Goal: Transaction & Acquisition: Book appointment/travel/reservation

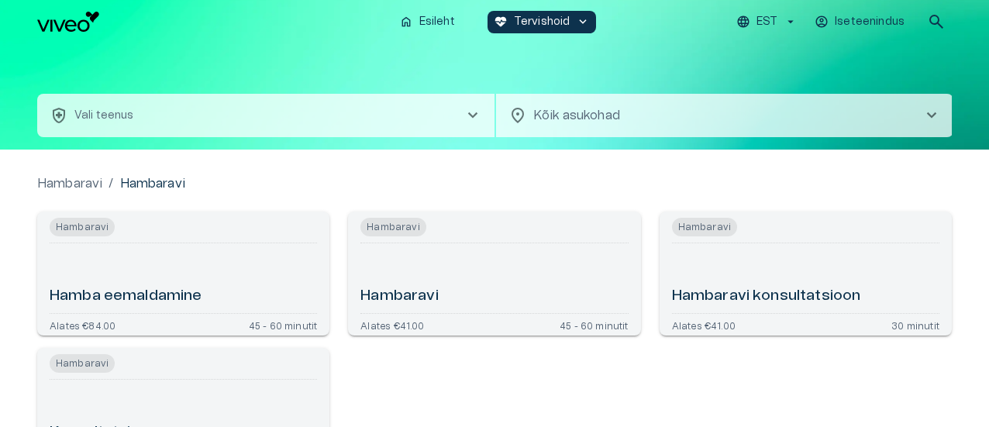
type input "**********"
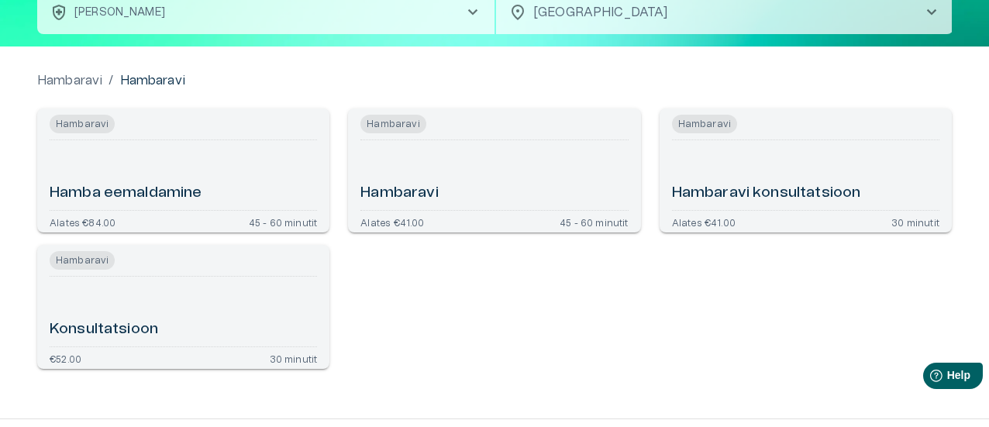
click at [528, 168] on div "Hambaravi" at bounding box center [493, 175] width 267 height 57
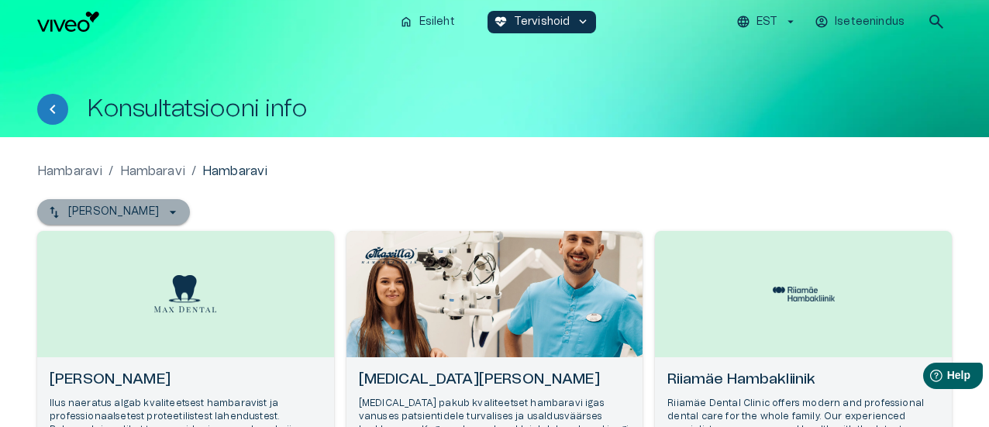
click at [141, 213] on button "[PERSON_NAME]" at bounding box center [113, 212] width 153 height 26
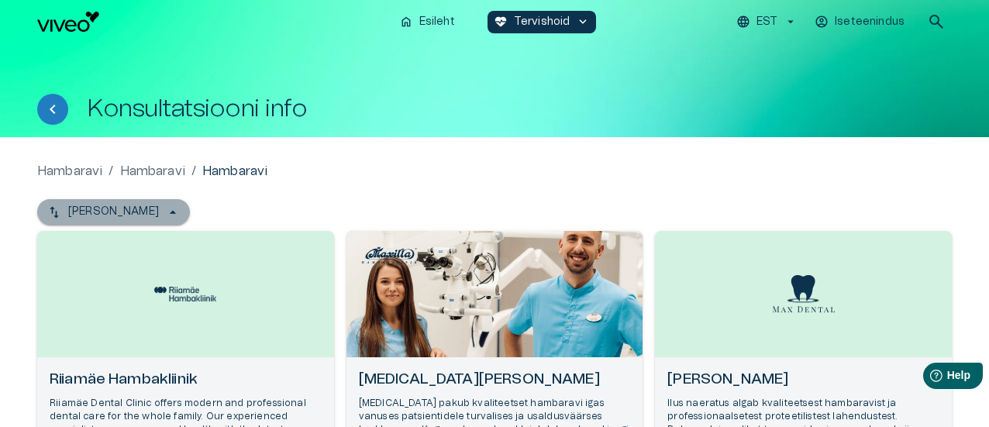
click at [141, 213] on p "[PERSON_NAME]" at bounding box center [113, 212] width 91 height 16
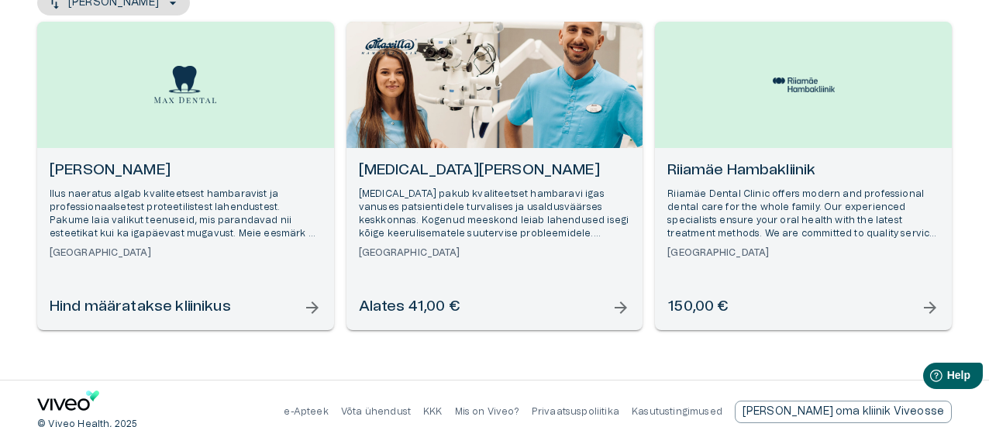
scroll to position [211, 0]
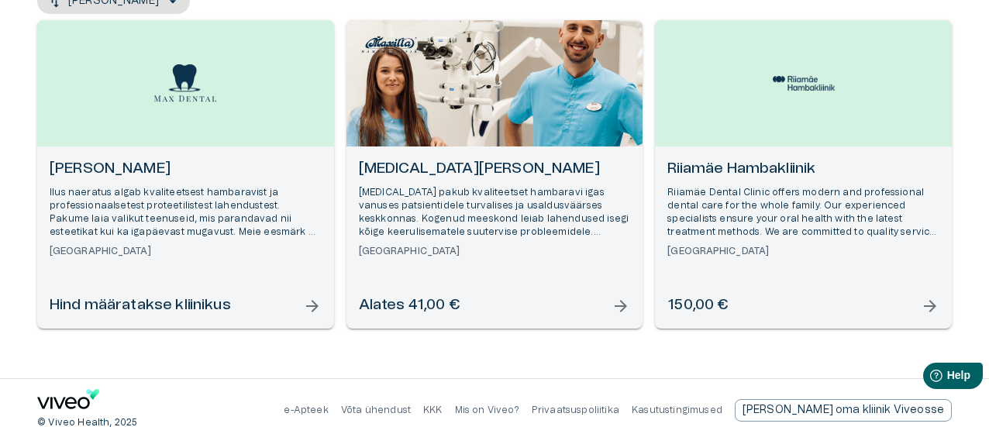
click at [437, 192] on p "[MEDICAL_DATA] pakub kvaliteetset hambaravi igas vanuses patsientidele turvalis…" at bounding box center [495, 212] width 272 height 53
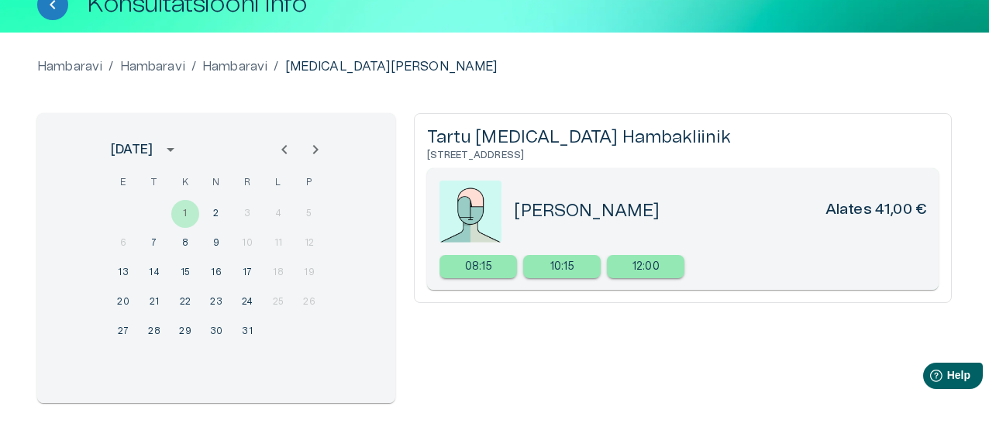
scroll to position [120, 0]
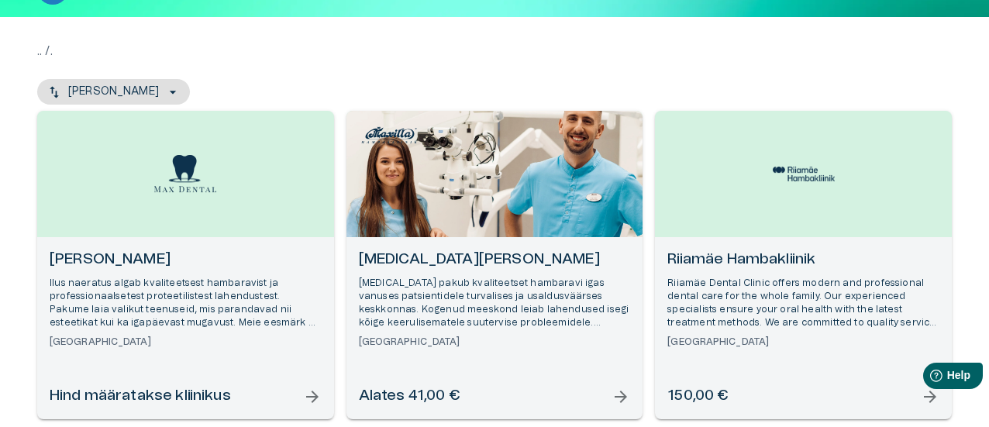
scroll to position [225, 0]
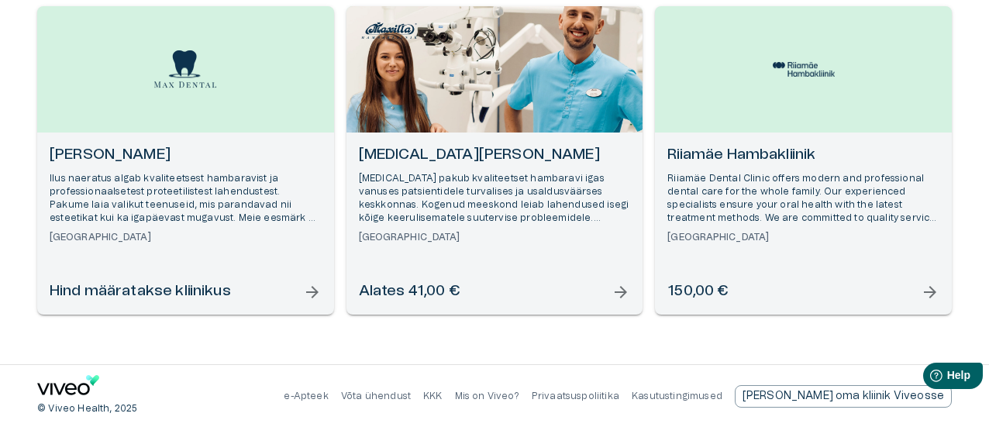
click at [782, 191] on p "Riiamäe Dental Clinic offers modern and professional dental care for the whole …" at bounding box center [803, 198] width 272 height 53
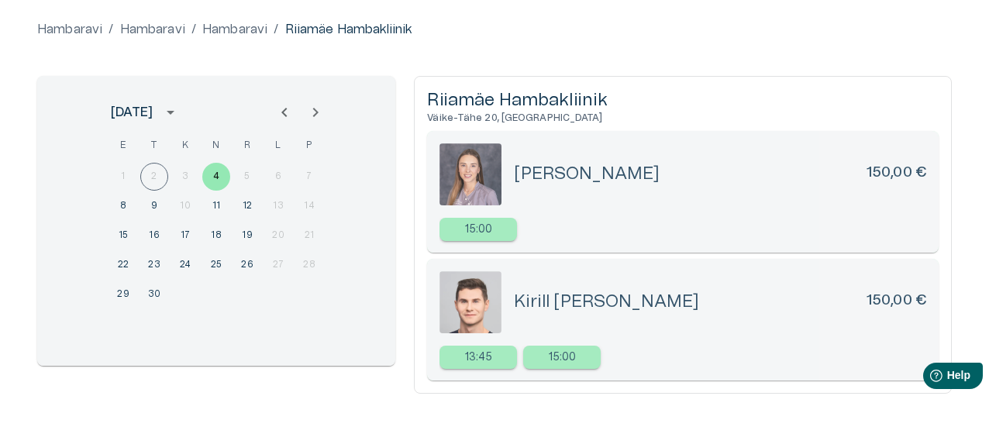
scroll to position [143, 0]
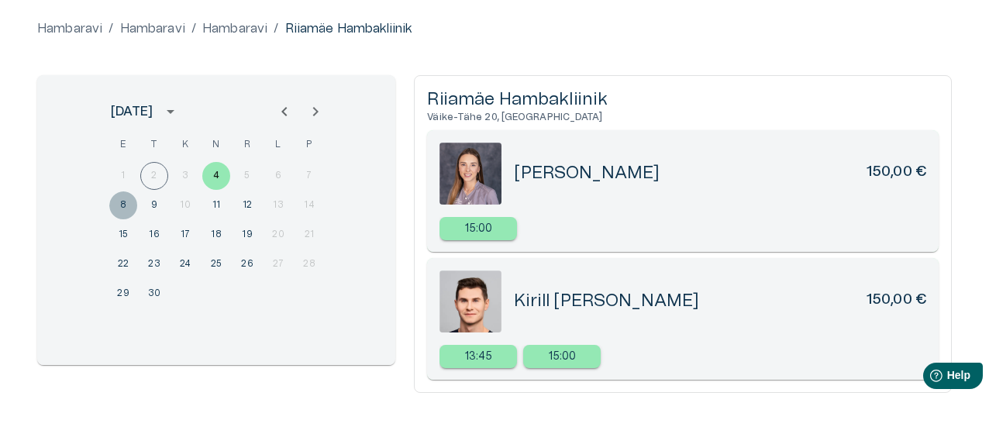
click at [126, 206] on button "8" at bounding box center [123, 205] width 28 height 28
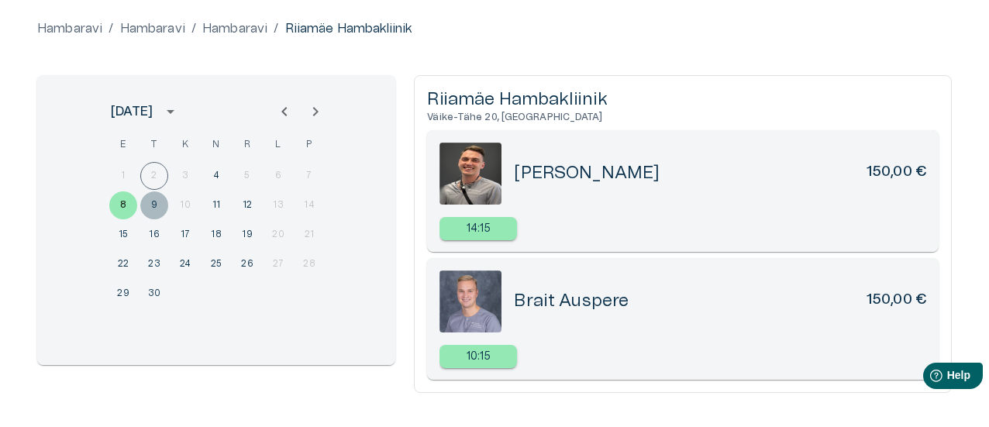
click at [150, 208] on button "9" at bounding box center [154, 205] width 28 height 28
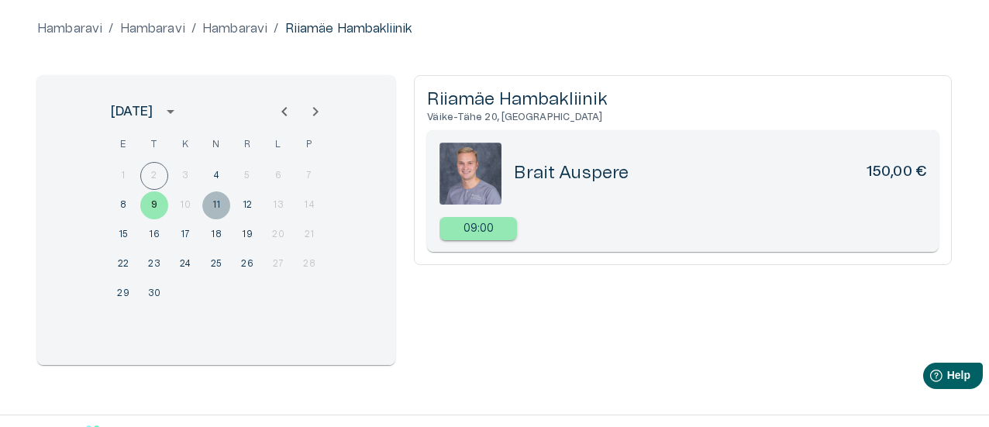
click at [216, 204] on button "11" at bounding box center [216, 205] width 28 height 28
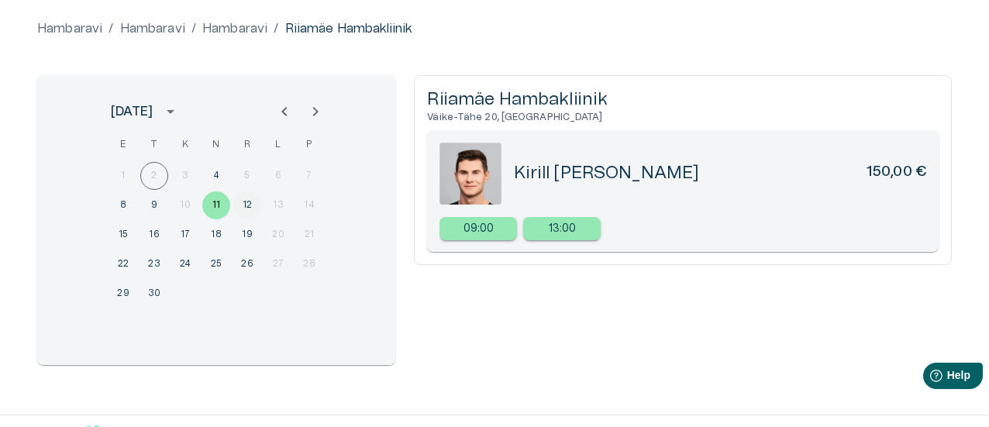
click at [253, 204] on button "12" at bounding box center [247, 205] width 28 height 28
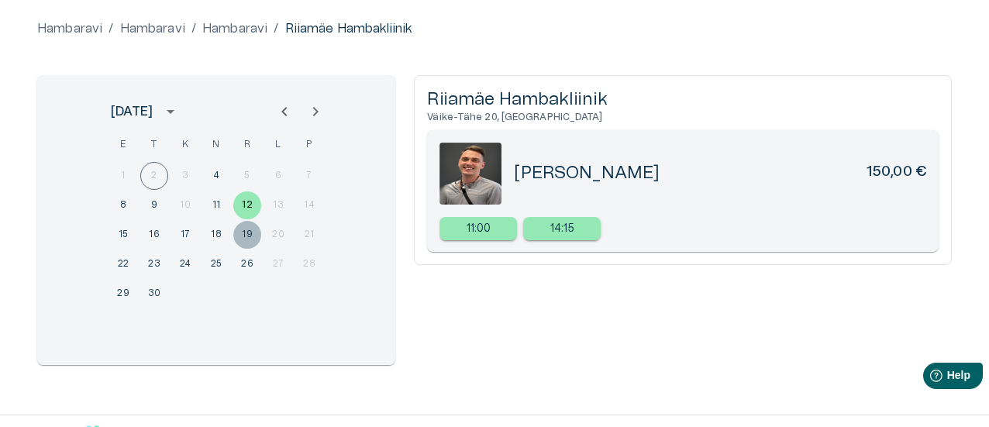
click at [247, 234] on button "19" at bounding box center [247, 235] width 28 height 28
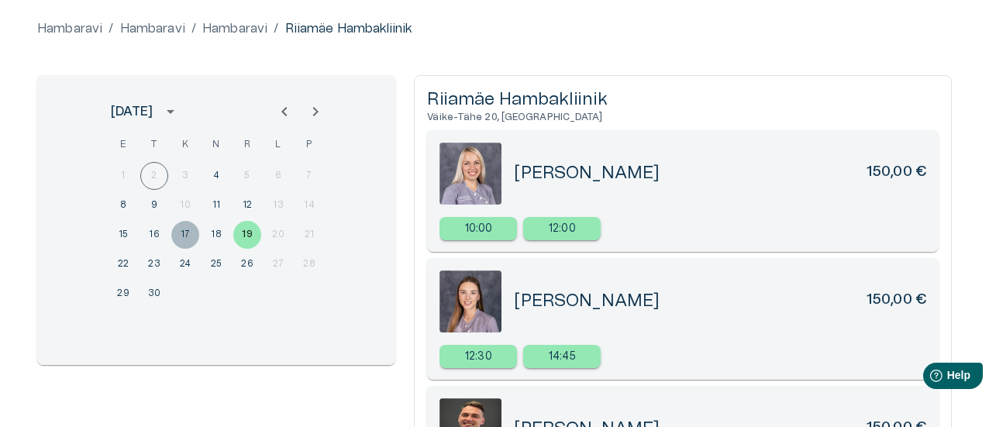
click at [185, 236] on button "17" at bounding box center [185, 235] width 28 height 28
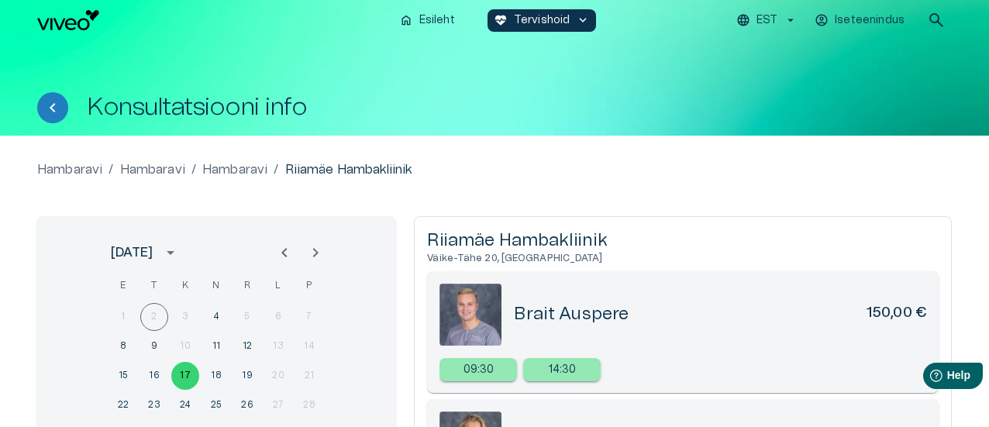
scroll to position [0, 0]
